Goal: Obtain resource: Download file/media

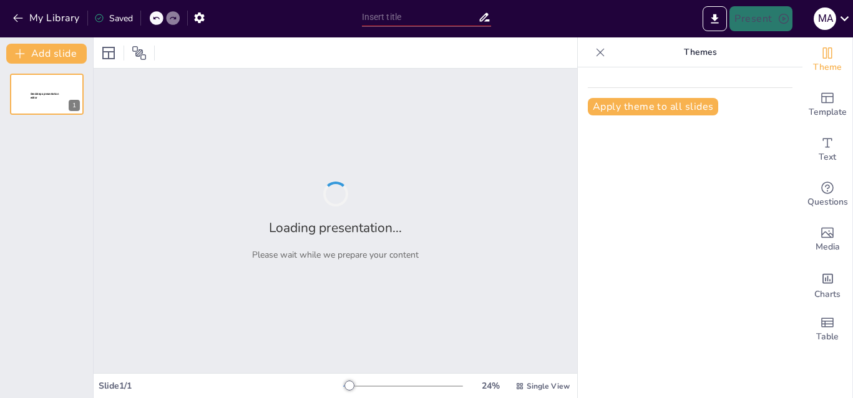
type input "Propuesta Técnica para la Estandarización de Honorarios Médicos por Aseguradora"
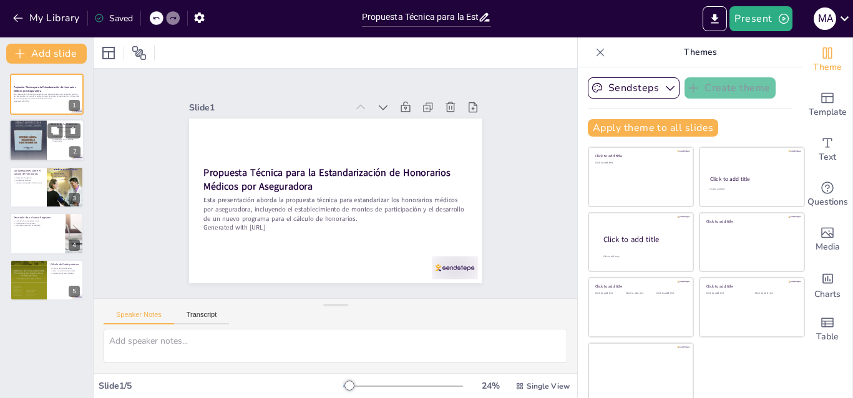
click at [42, 147] on div at bounding box center [27, 140] width 37 height 50
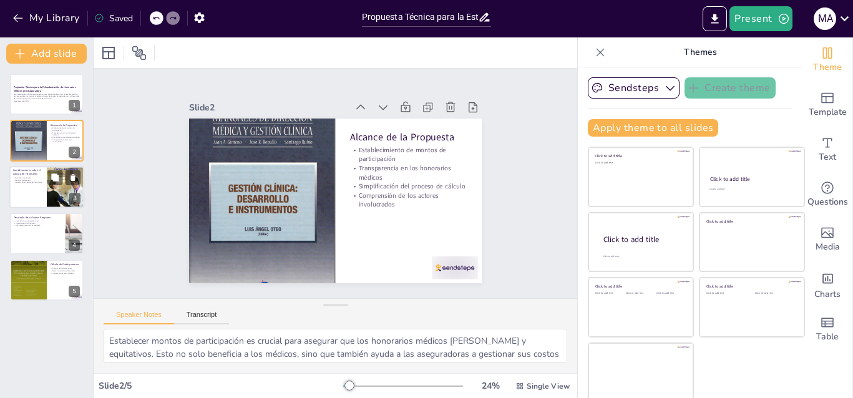
click at [39, 177] on p "Parámetro de cálculo" at bounding box center [28, 178] width 30 height 2
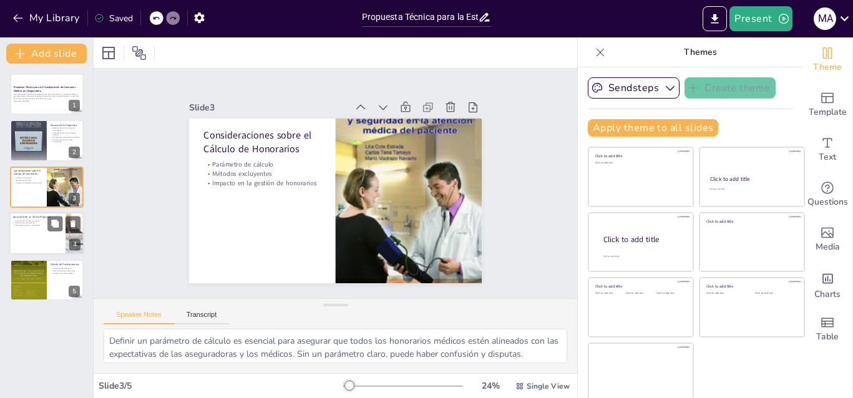
click at [39, 218] on p "Desarrollo de un Nuevo Programa" at bounding box center [37, 217] width 49 height 4
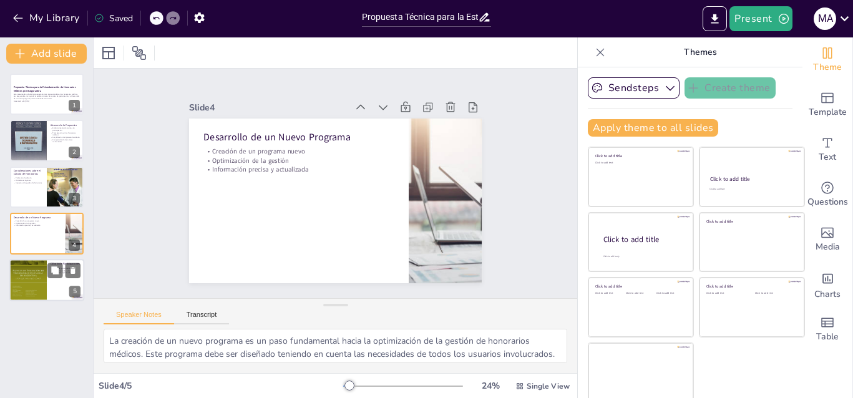
click at [39, 272] on div at bounding box center [27, 280] width 37 height 50
type textarea "El cálculo de participaciones es fundamental para asegurar que los honorarios m…"
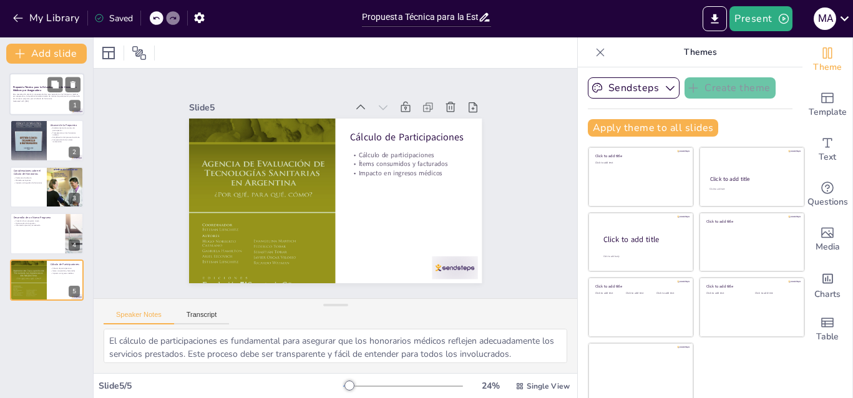
click at [27, 93] on p "Esta presentación aborda la propuesta técnica para estandarizar los honorarios …" at bounding box center [46, 96] width 67 height 7
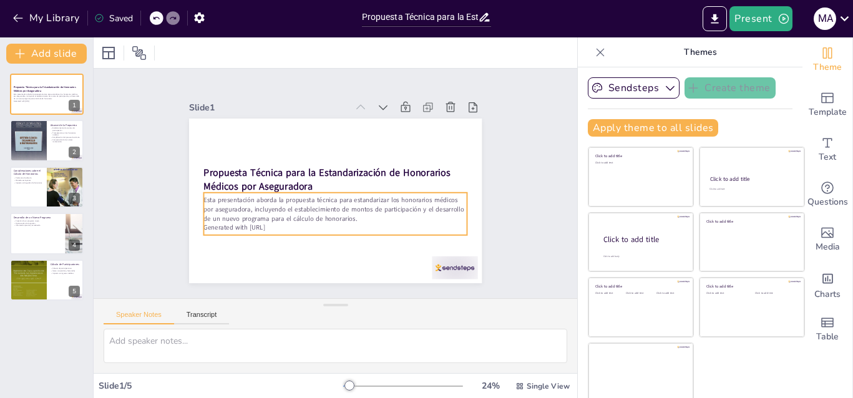
scroll to position [4, 0]
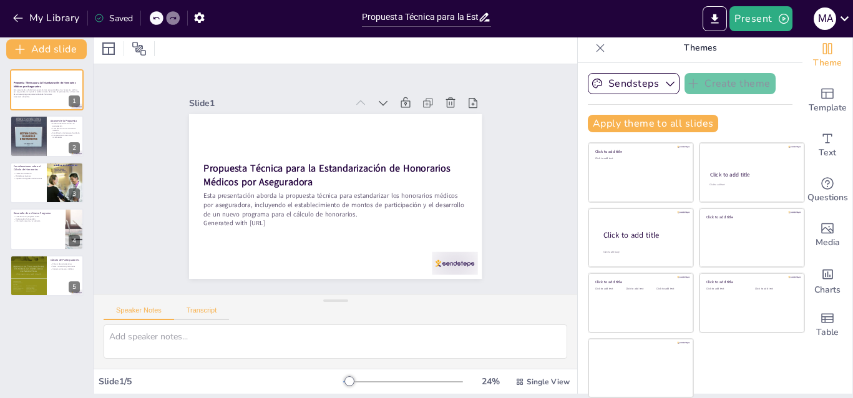
click at [206, 309] on button "Transcript" at bounding box center [202, 313] width 56 height 14
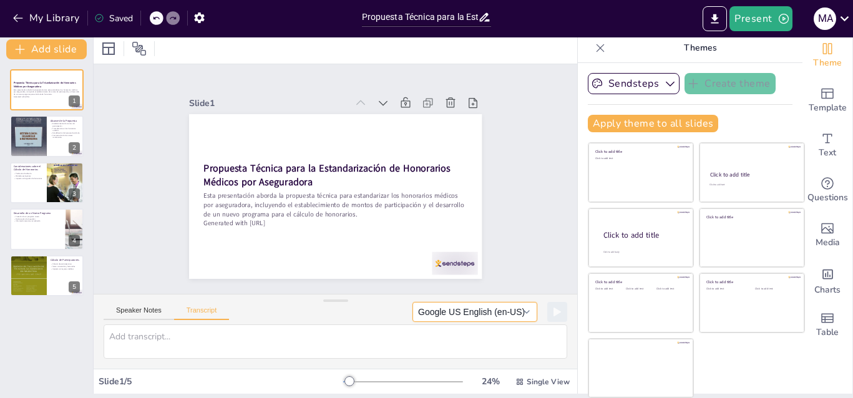
click at [510, 308] on button "Google US English (en-US)" at bounding box center [474, 312] width 125 height 20
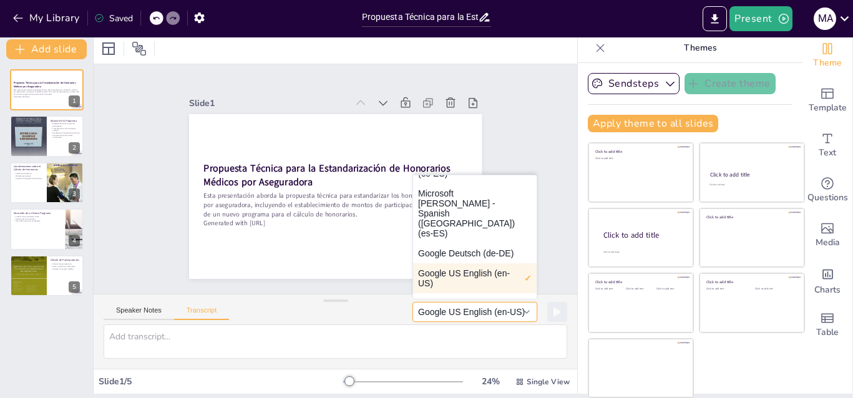
scroll to position [116, 0]
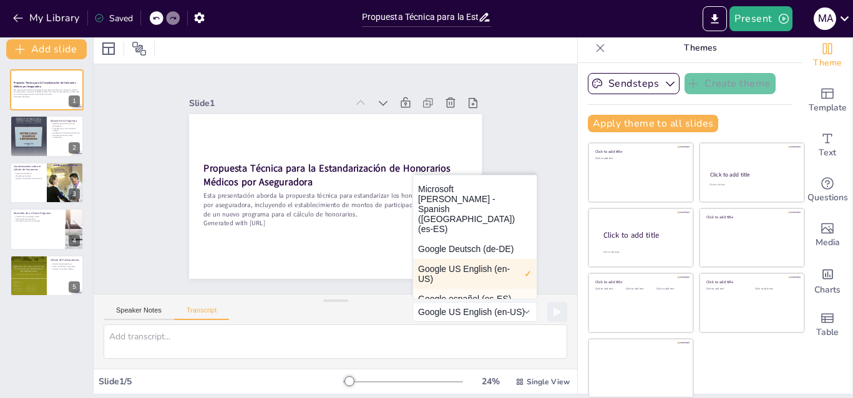
click at [424, 289] on button "Google español (es-ES)" at bounding box center [474, 299] width 123 height 20
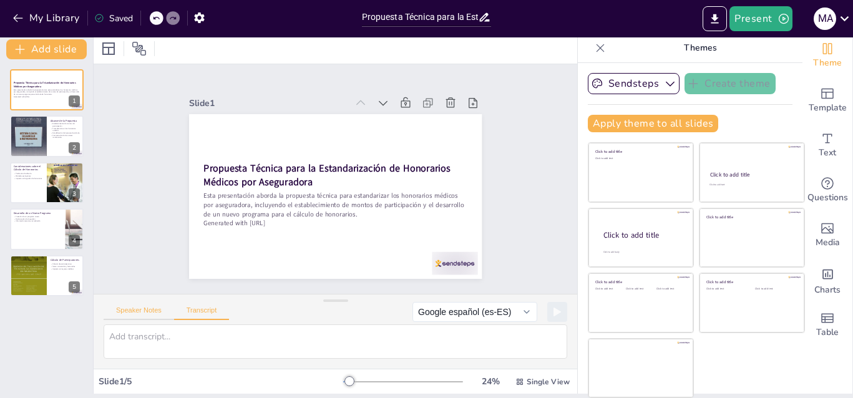
click at [137, 311] on button "Speaker Notes" at bounding box center [139, 313] width 70 height 14
click at [397, 114] on icon at bounding box center [405, 122] width 16 height 16
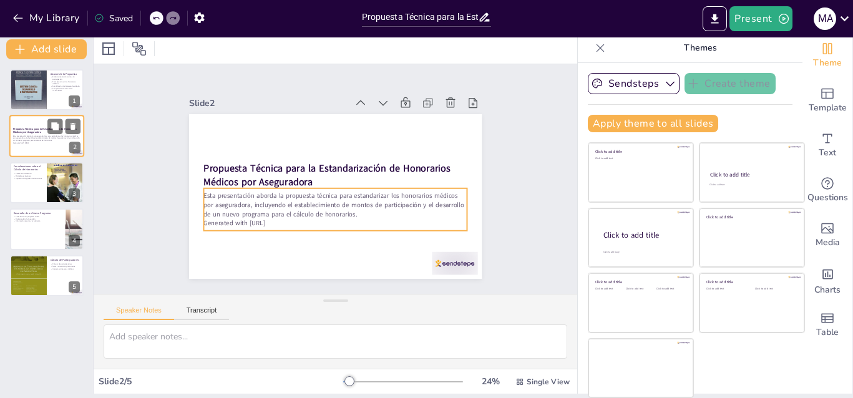
click at [45, 135] on p "Esta presentación aborda la propuesta técnica para estandarizar los honorarios …" at bounding box center [46, 138] width 67 height 7
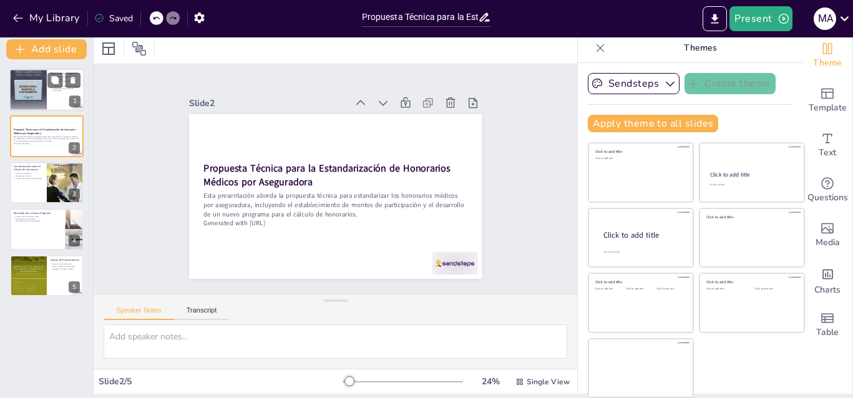
click at [40, 82] on div at bounding box center [27, 90] width 37 height 50
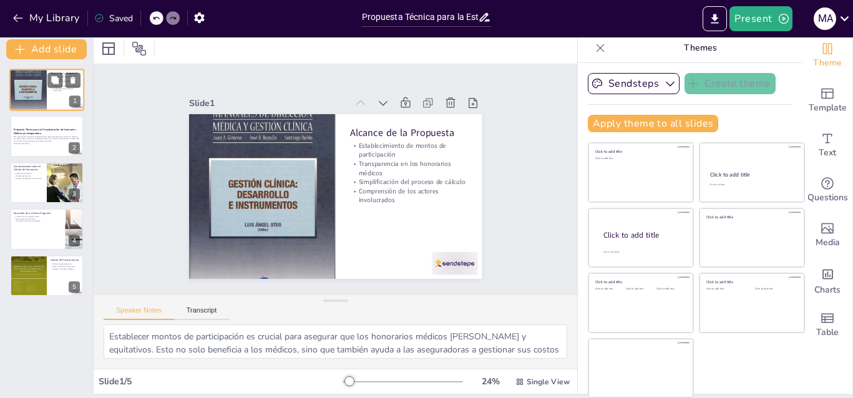
scroll to position [0, 0]
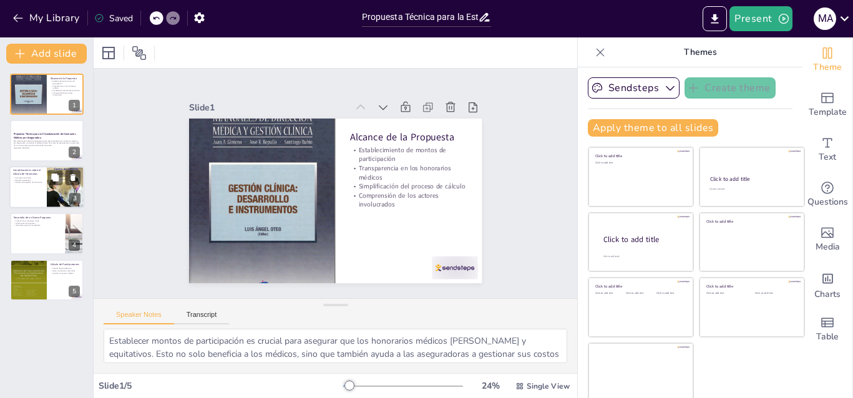
click at [20, 177] on p "Parámetro de cálculo" at bounding box center [28, 178] width 30 height 2
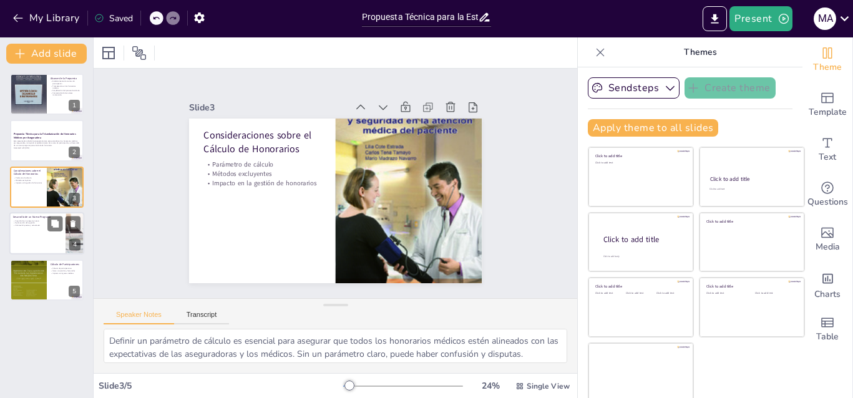
click at [24, 225] on p "Información precisa y actualizada" at bounding box center [37, 226] width 49 height 2
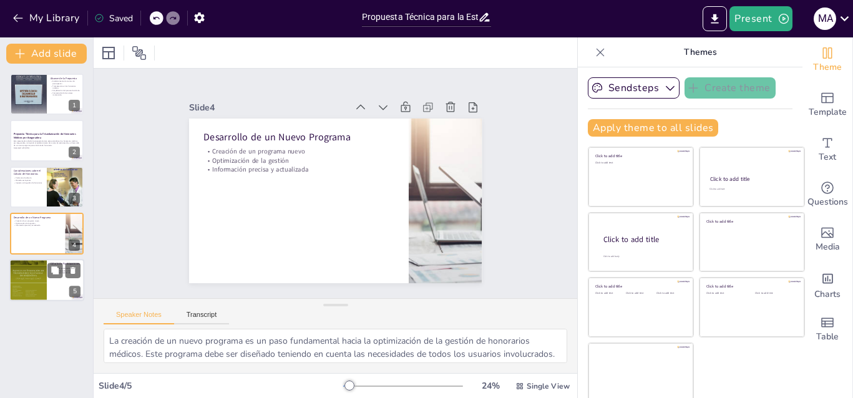
click at [25, 269] on div at bounding box center [27, 280] width 37 height 50
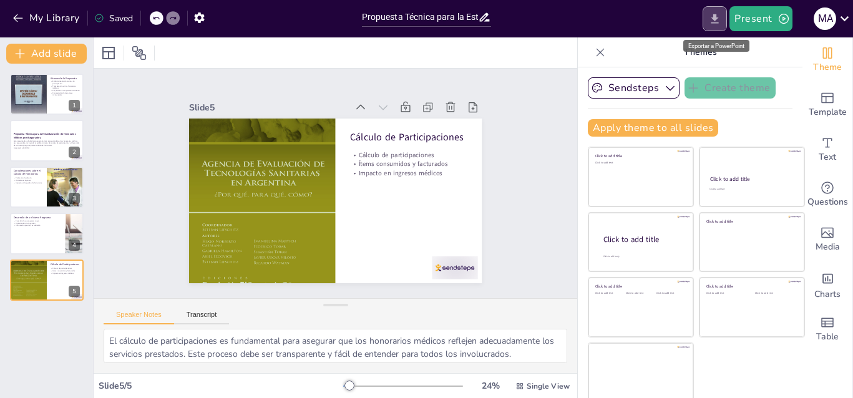
click at [713, 14] on icon "Export to PowerPoint" at bounding box center [714, 18] width 13 height 13
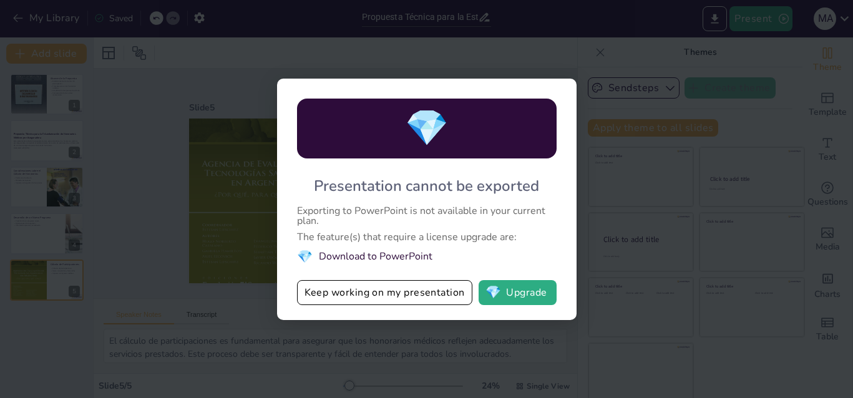
click at [364, 255] on li "💎 Download to PowerPoint" at bounding box center [426, 256] width 259 height 17
click at [306, 259] on span "💎" at bounding box center [305, 256] width 16 height 17
click at [465, 309] on div "💎 Presentation cannot be exported Exporting to PowerPoint is not available in y…" at bounding box center [426, 199] width 299 height 241
click at [516, 295] on button "💎 Upgrade" at bounding box center [517, 292] width 78 height 25
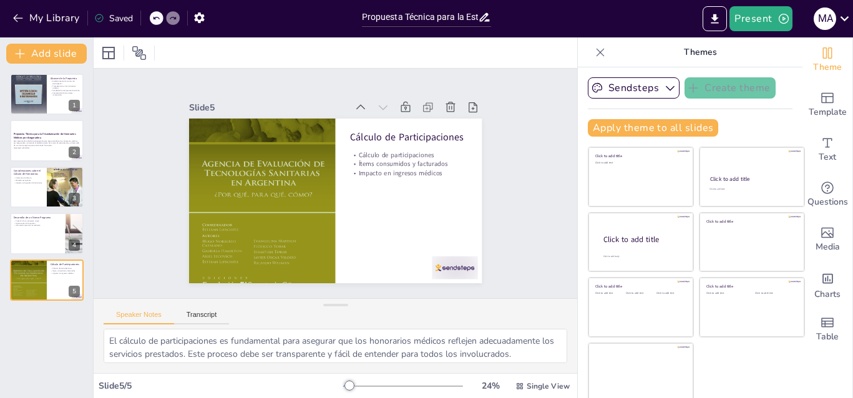
click at [594, 54] on icon at bounding box center [600, 52] width 12 height 12
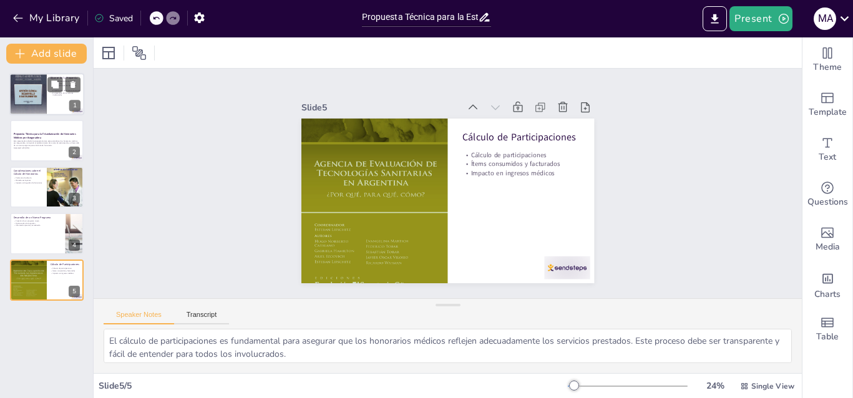
click at [32, 92] on div at bounding box center [27, 94] width 37 height 50
type textarea "Establecer montos de participación es crucial para asegurar que los honorarios …"
